Goal: Task Accomplishment & Management: Use online tool/utility

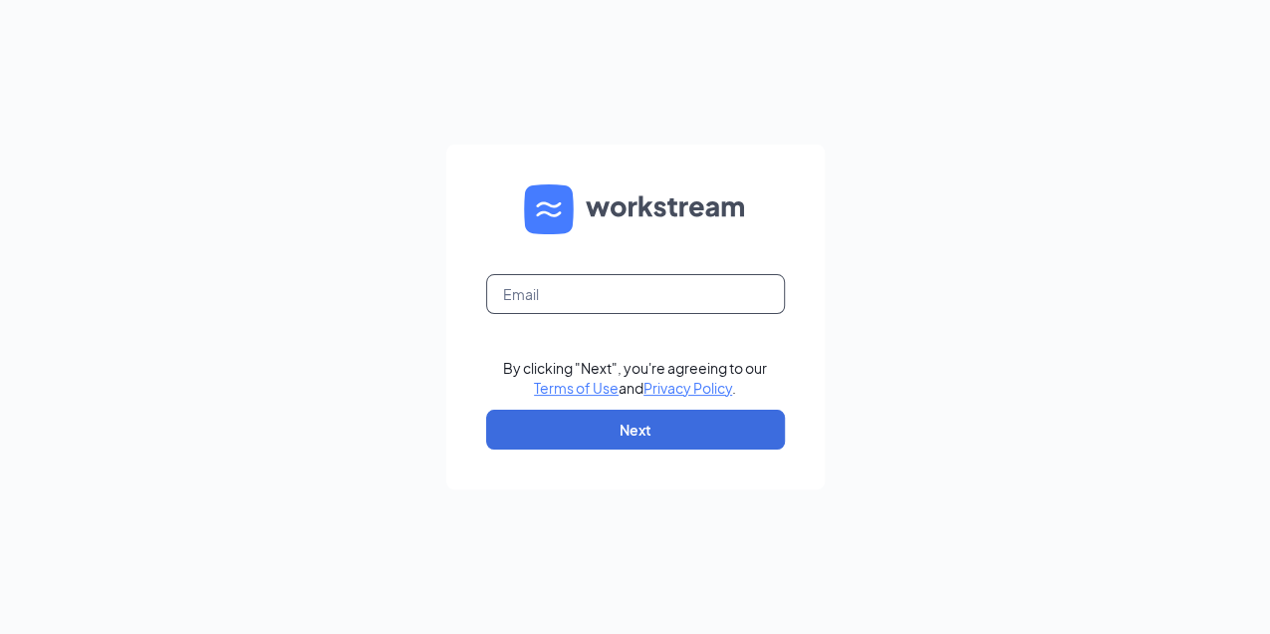
click at [577, 296] on input "text" at bounding box center [635, 294] width 299 height 40
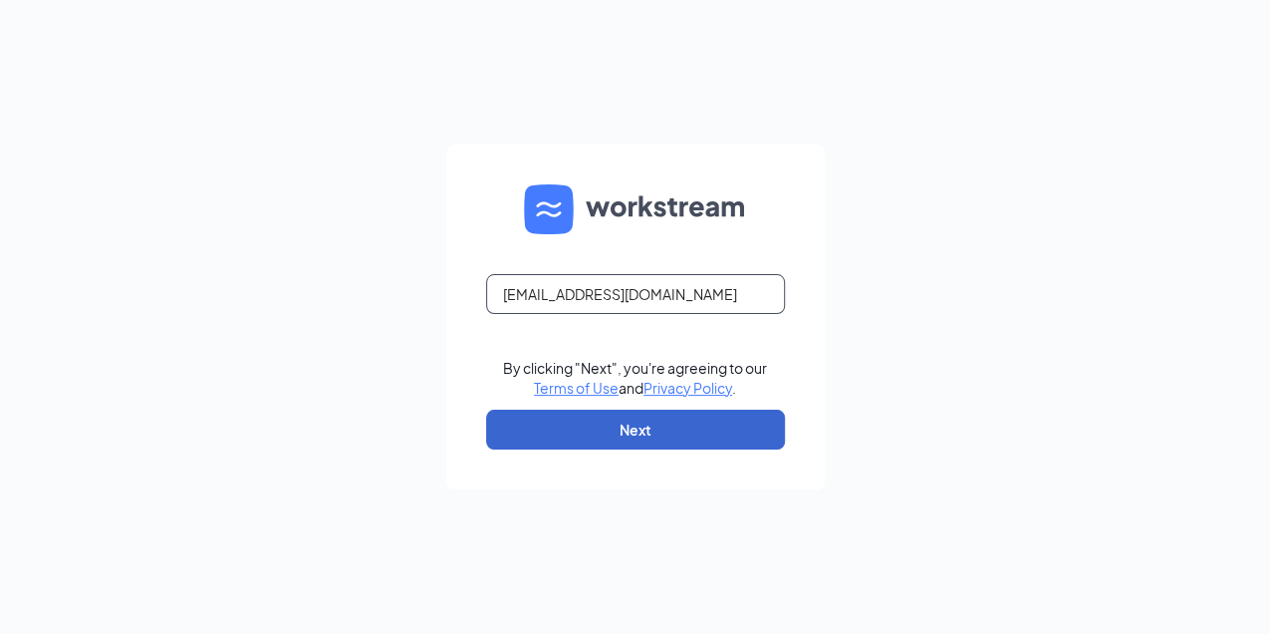
type input "[EMAIL_ADDRESS][DOMAIN_NAME]"
click at [605, 415] on button "Next" at bounding box center [635, 430] width 299 height 40
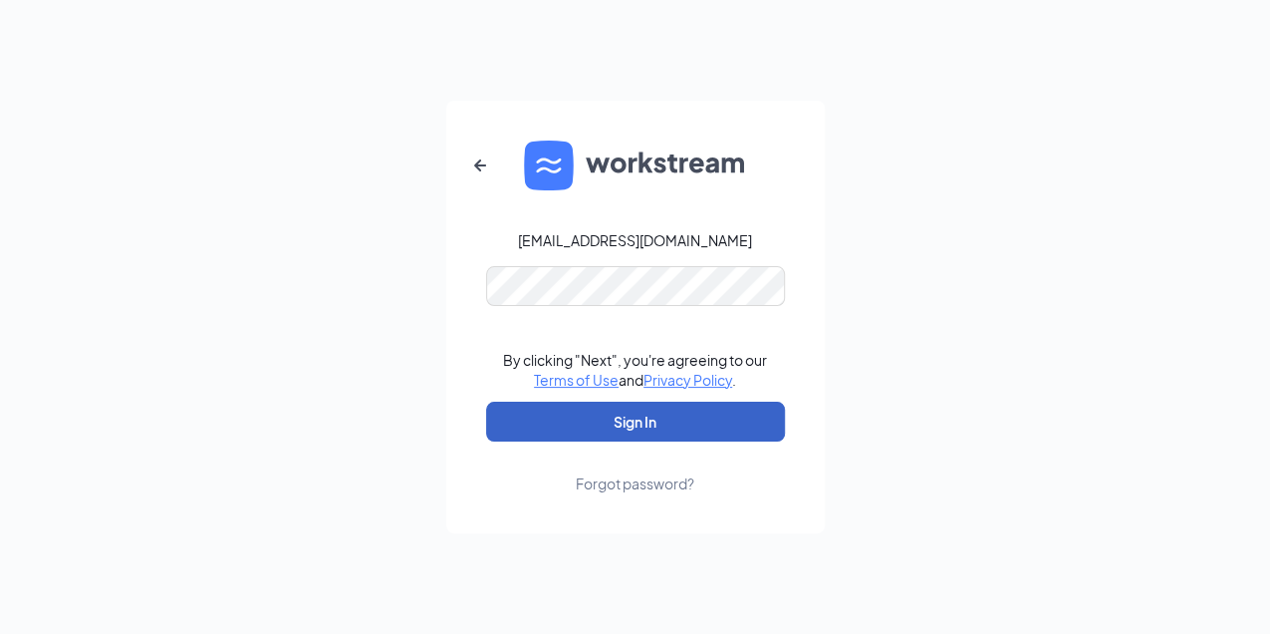
click at [632, 415] on button "Sign In" at bounding box center [635, 422] width 299 height 40
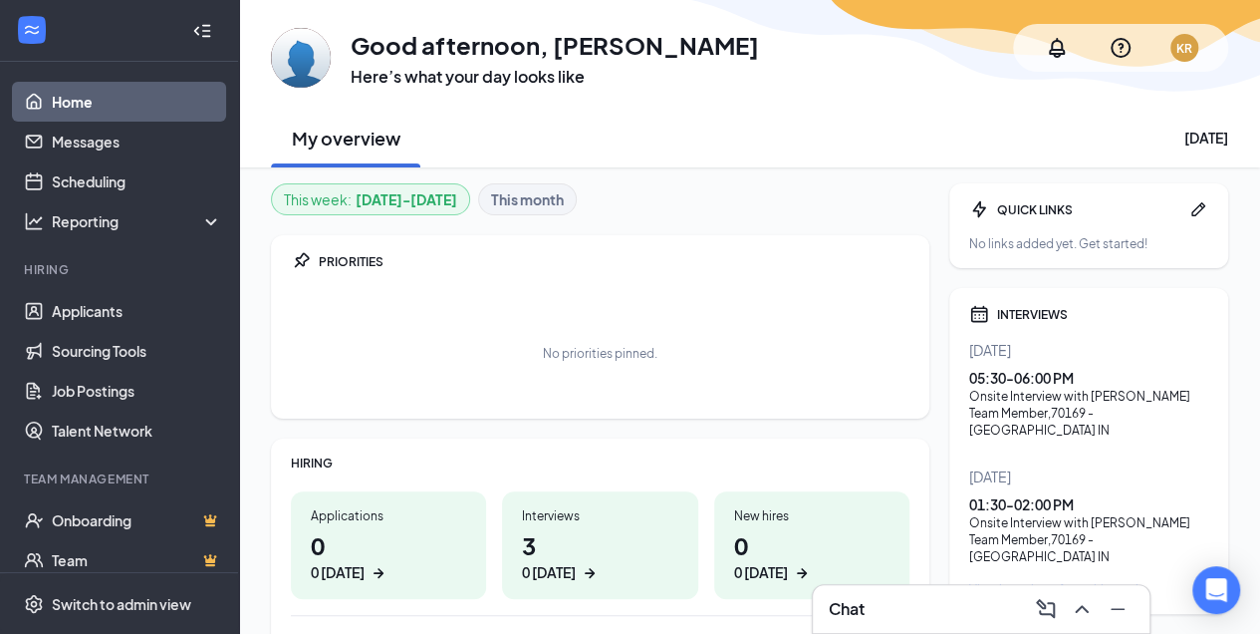
click at [1024, 382] on div "05:30 - 06:00 PM" at bounding box center [1088, 378] width 239 height 20
click at [70, 181] on link "Scheduling" at bounding box center [137, 181] width 170 height 40
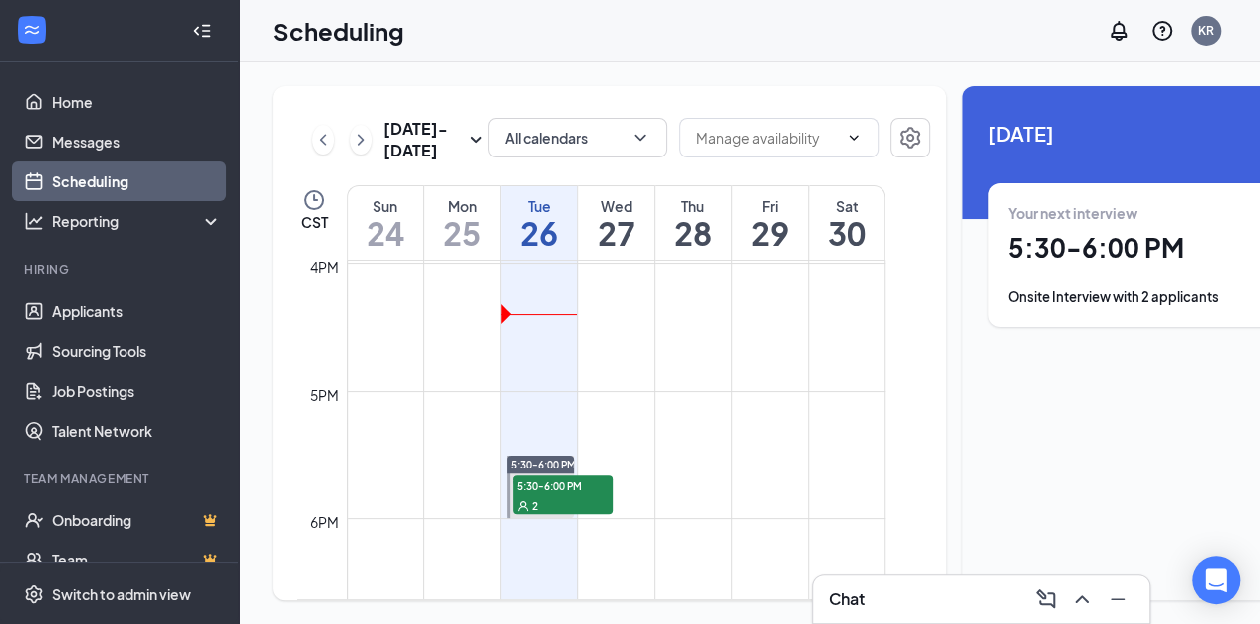
scroll to position [2043, 0]
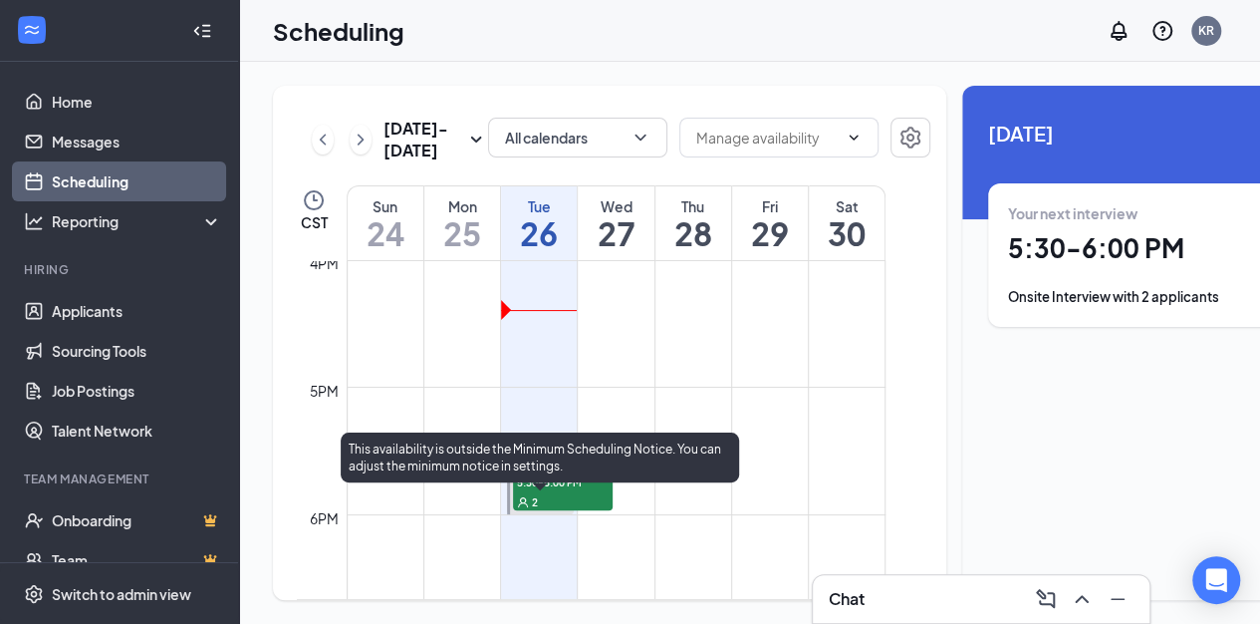
click at [556, 491] on span "5:30-6:00 PM" at bounding box center [563, 481] width 100 height 20
